Goal: Information Seeking & Learning: Learn about a topic

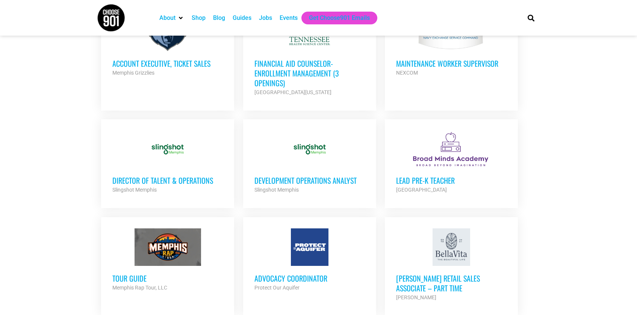
scroll to position [473, 0]
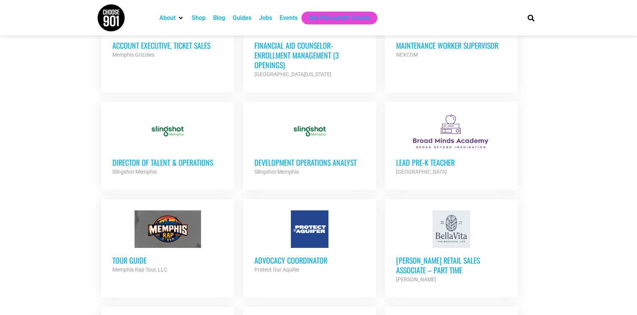
click at [177, 160] on h3 "Director of Talent & Operations" at bounding box center [167, 163] width 110 height 10
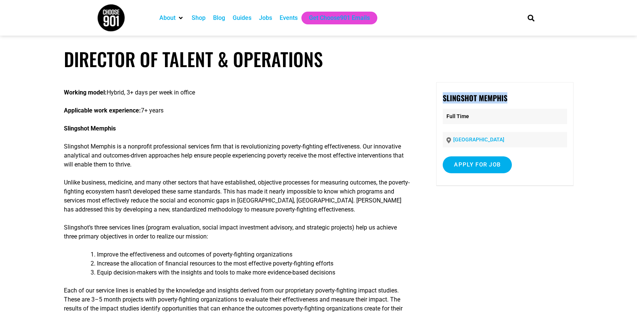
drag, startPoint x: 513, startPoint y: 98, endPoint x: 441, endPoint y: 97, distance: 71.7
click at [441, 97] on div "Slingshot Memphis Full Time [GEOGRAPHIC_DATA] Apply for job To apply for this j…" at bounding box center [504, 134] width 137 height 104
copy strong "Slingshot Memphis"
